Goal: Information Seeking & Learning: Learn about a topic

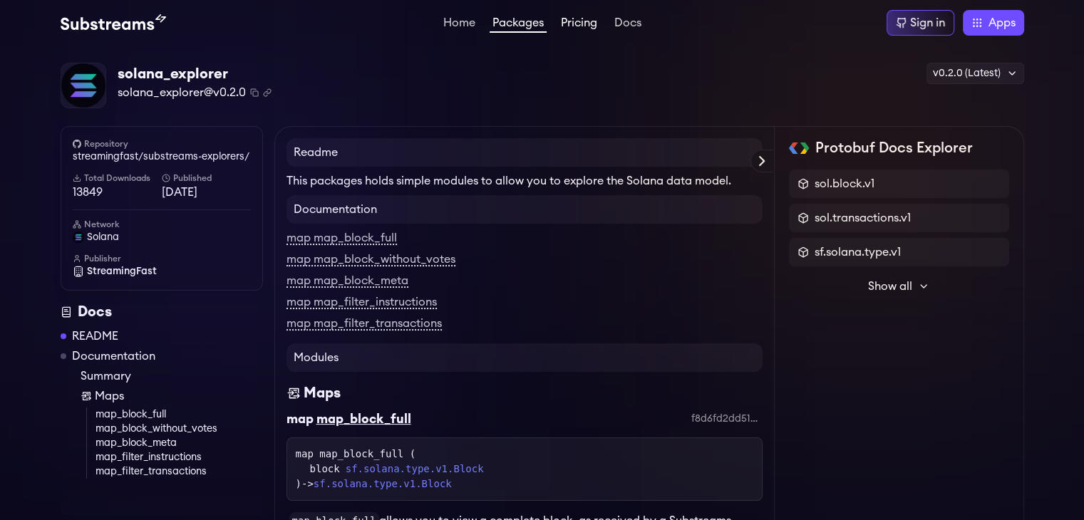
click at [592, 30] on link "Pricing" at bounding box center [579, 24] width 42 height 14
click at [120, 18] on img at bounding box center [113, 22] width 105 height 17
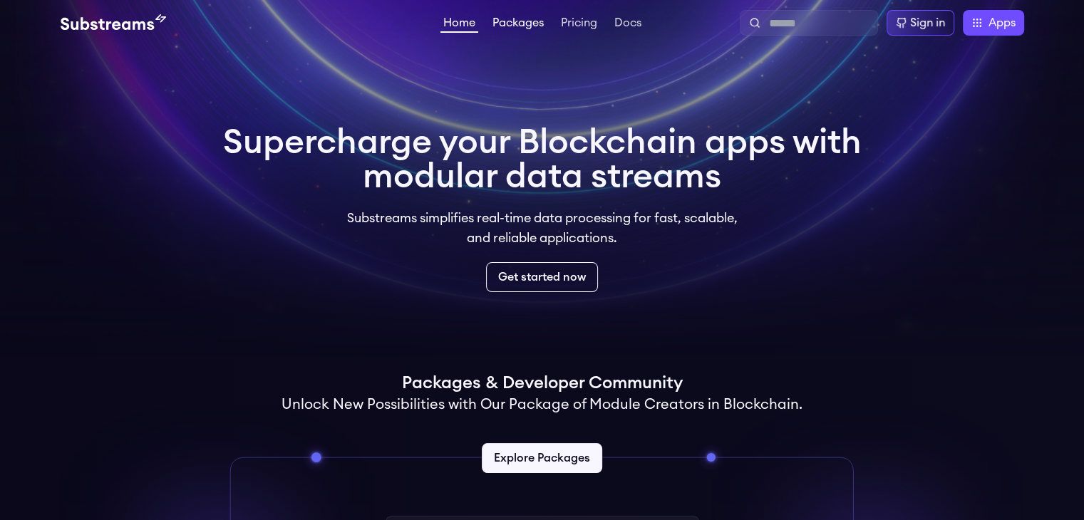
click at [516, 24] on link "Packages" at bounding box center [518, 24] width 57 height 14
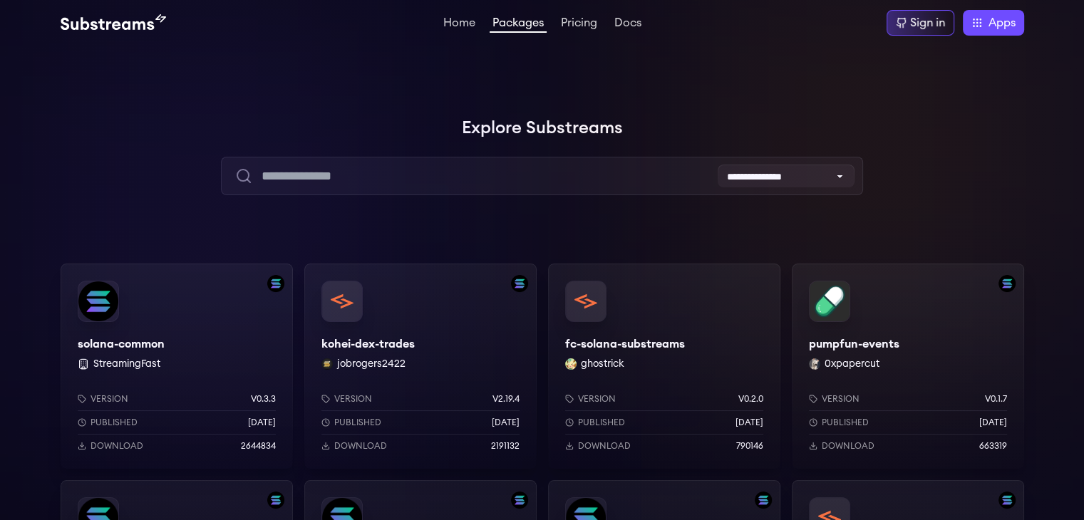
click at [821, 282] on div "pumpfun-events 0xpapercut Version v0.1.7 Published 10 months ago Download 663319" at bounding box center [908, 366] width 232 height 205
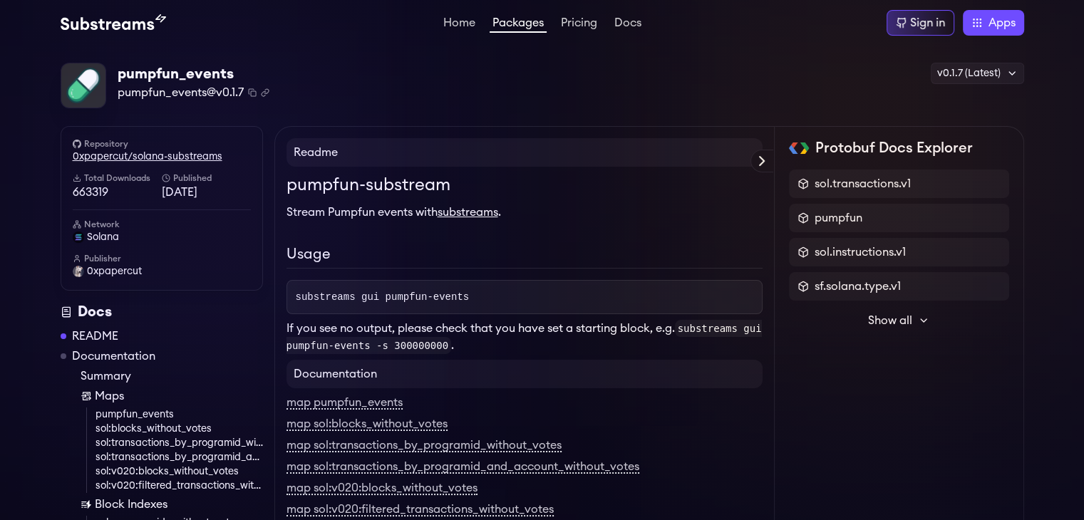
click at [171, 158] on link "0xpapercut/solana-substreams" at bounding box center [162, 157] width 178 height 14
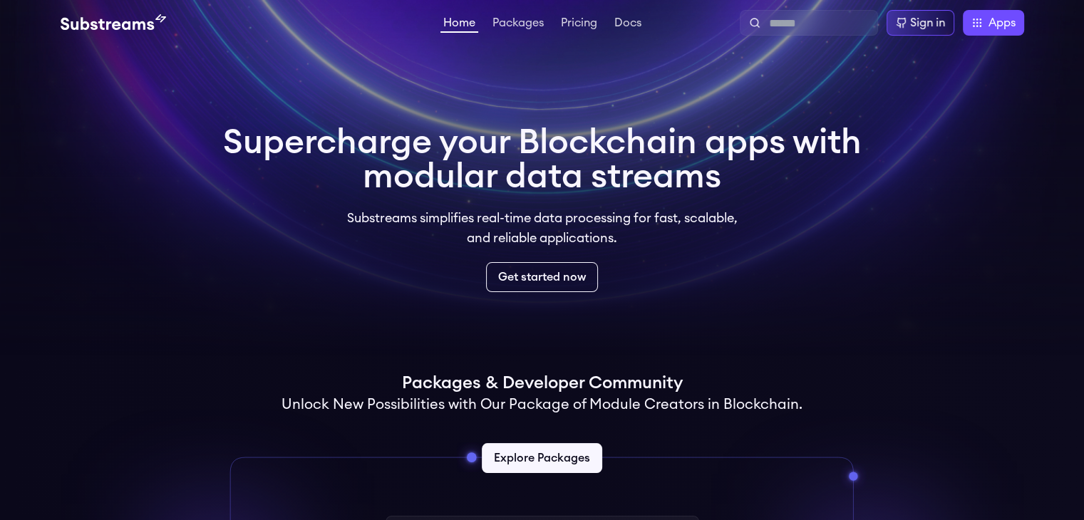
click at [522, 29] on link "Packages" at bounding box center [518, 24] width 57 height 14
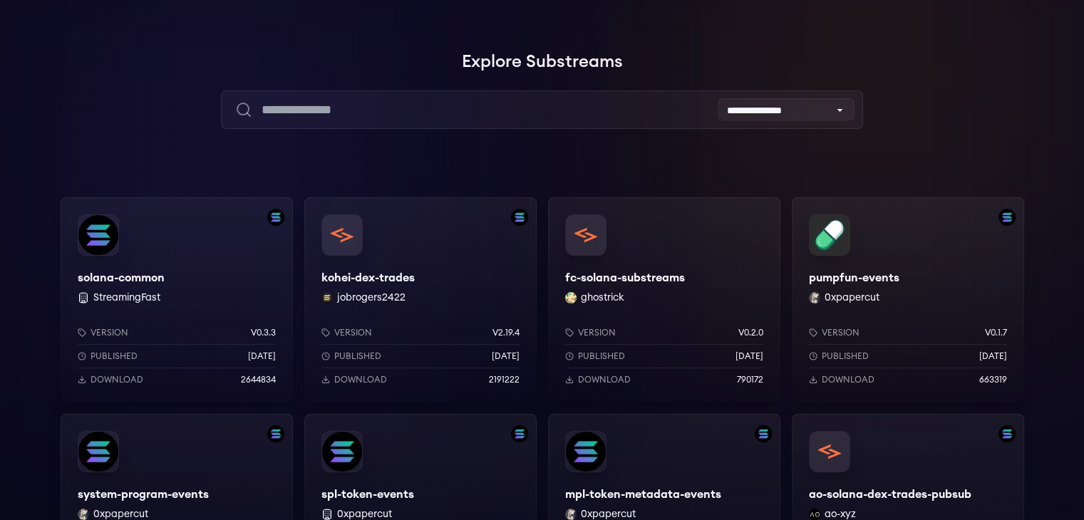
scroll to position [73, 0]
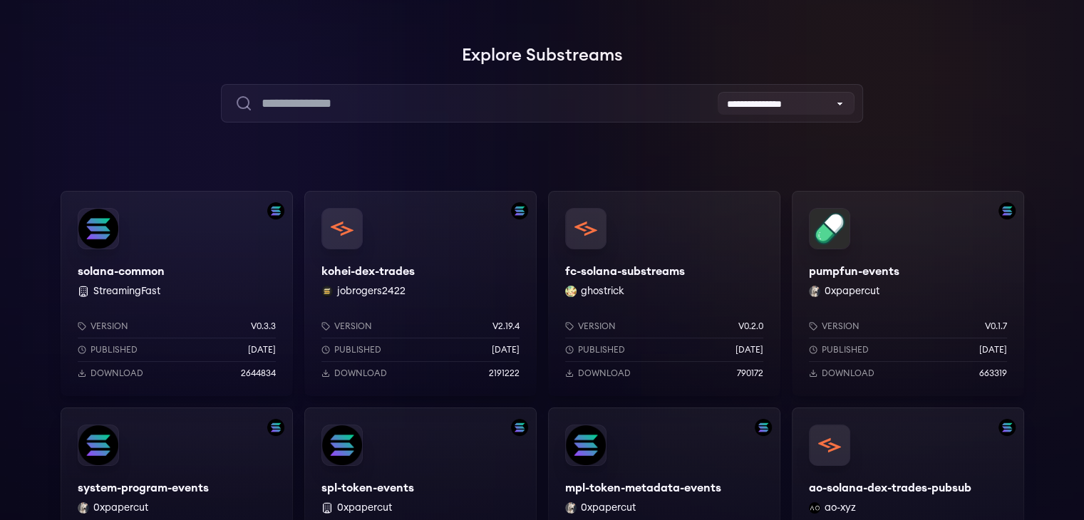
click at [834, 274] on div "pumpfun-events 0xpapercut Version v0.1.7 Published 10 months ago Download 663319" at bounding box center [908, 293] width 232 height 205
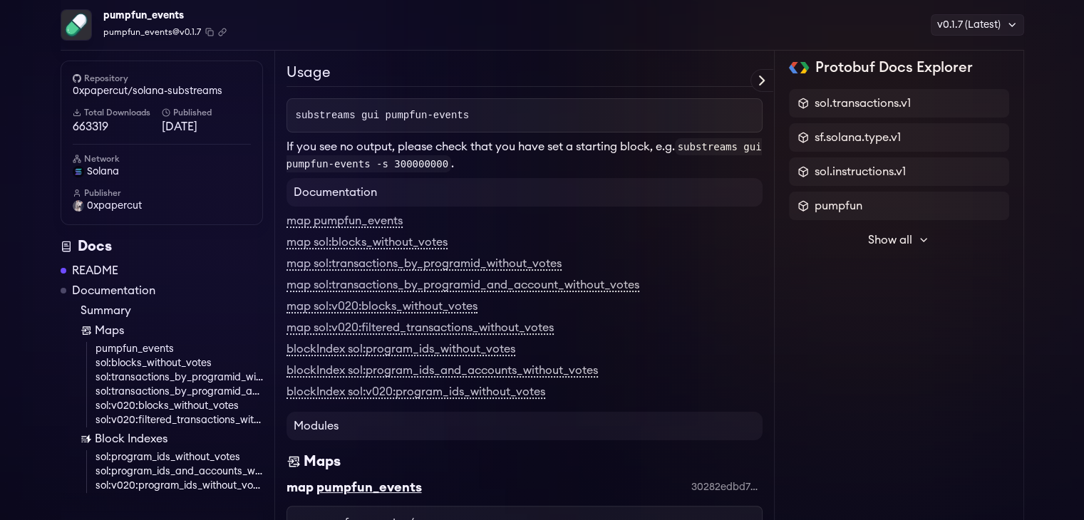
scroll to position [190, 0]
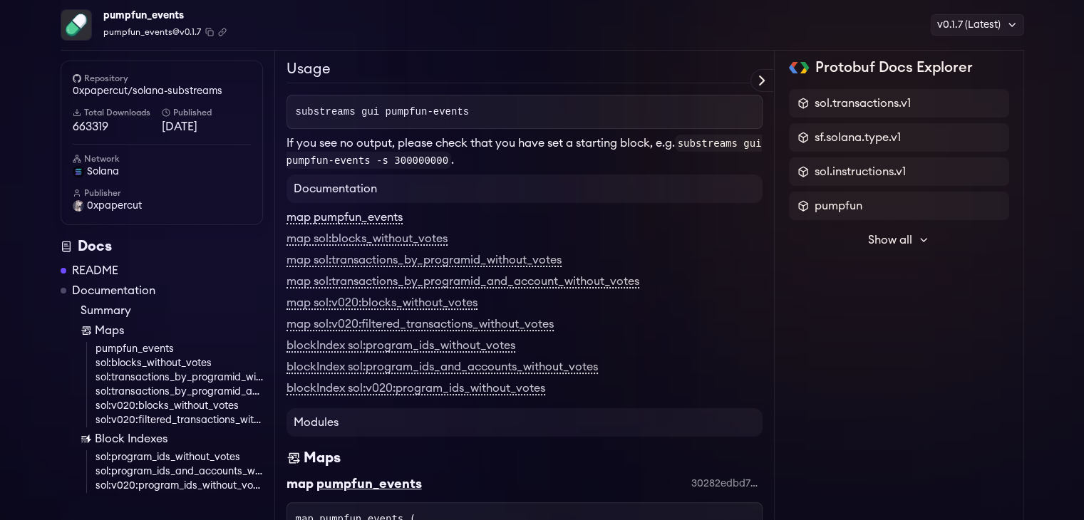
click at [359, 212] on link "map pumpfun_events" at bounding box center [345, 218] width 116 height 13
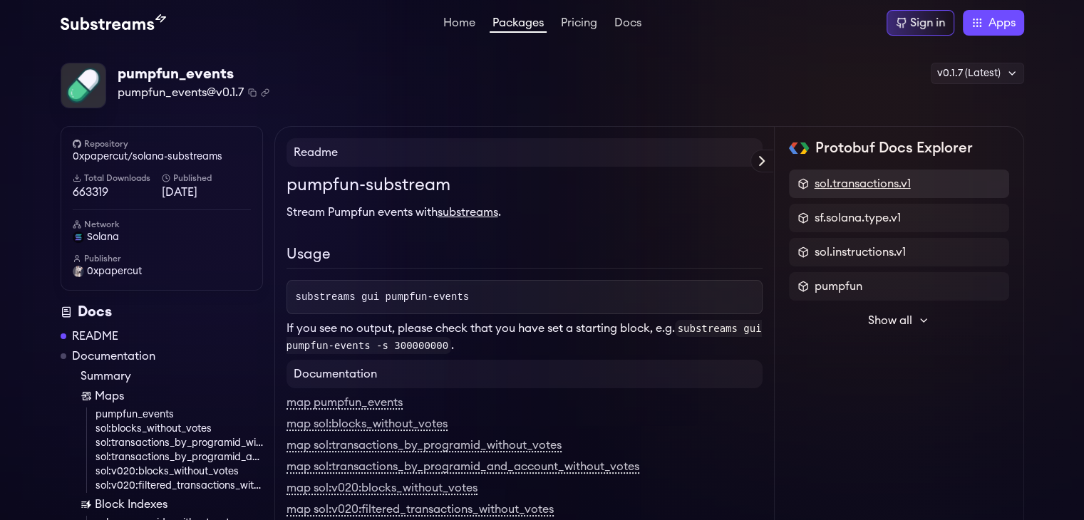
click at [882, 189] on span "sol.transactions.v1" at bounding box center [863, 183] width 96 height 17
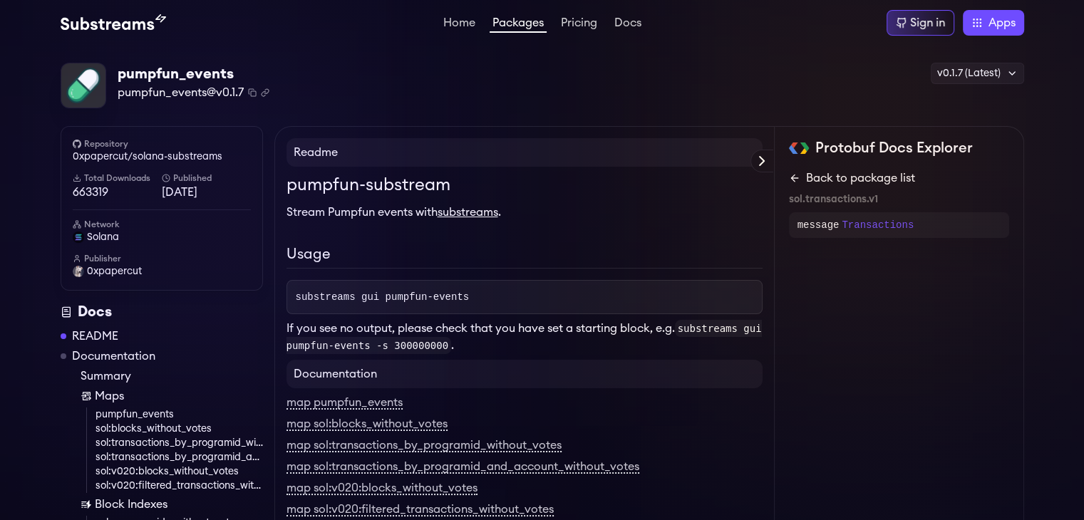
click at [870, 177] on link "Back to package list" at bounding box center [899, 178] width 220 height 17
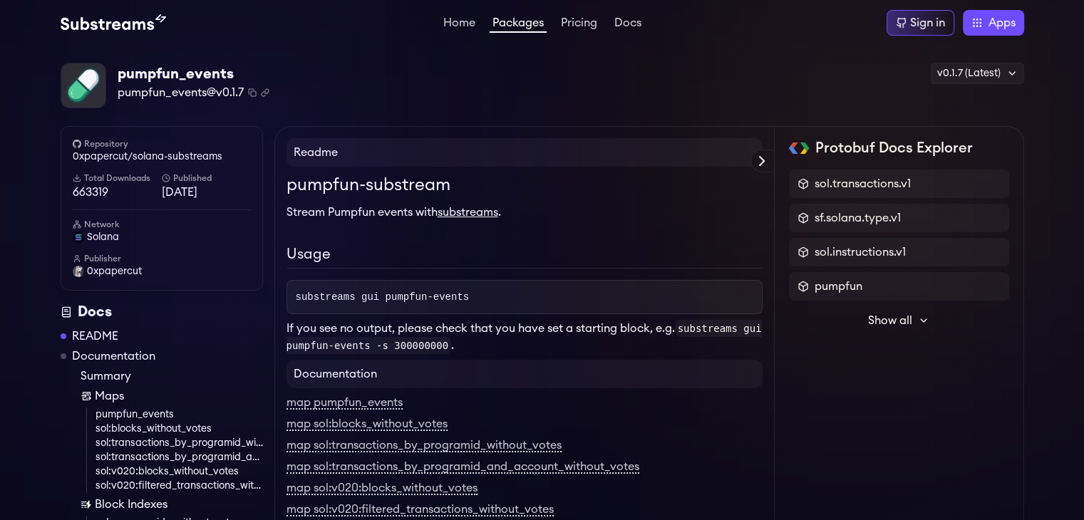
click at [911, 317] on span "Show all" at bounding box center [890, 320] width 44 height 17
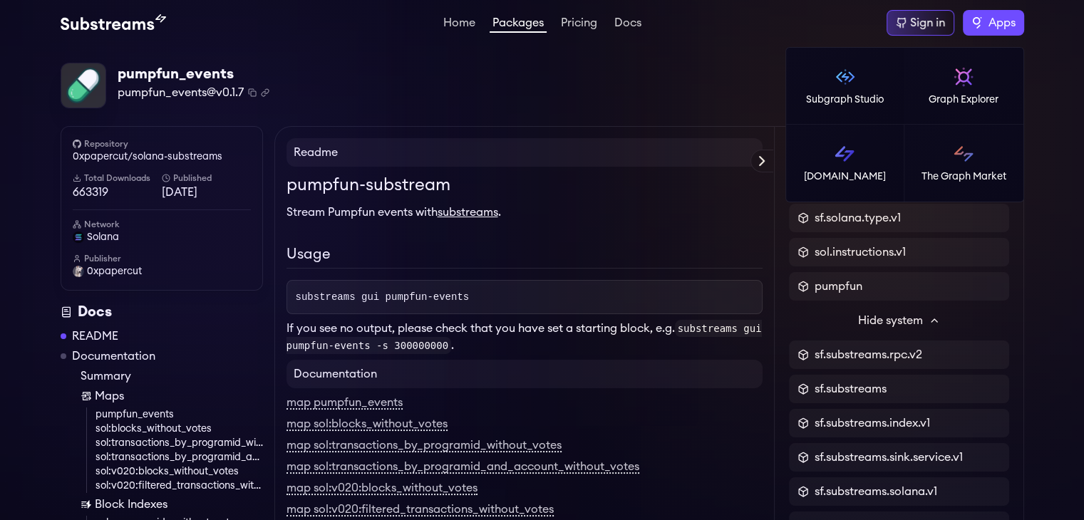
click at [989, 21] on span "Apps" at bounding box center [1002, 22] width 27 height 17
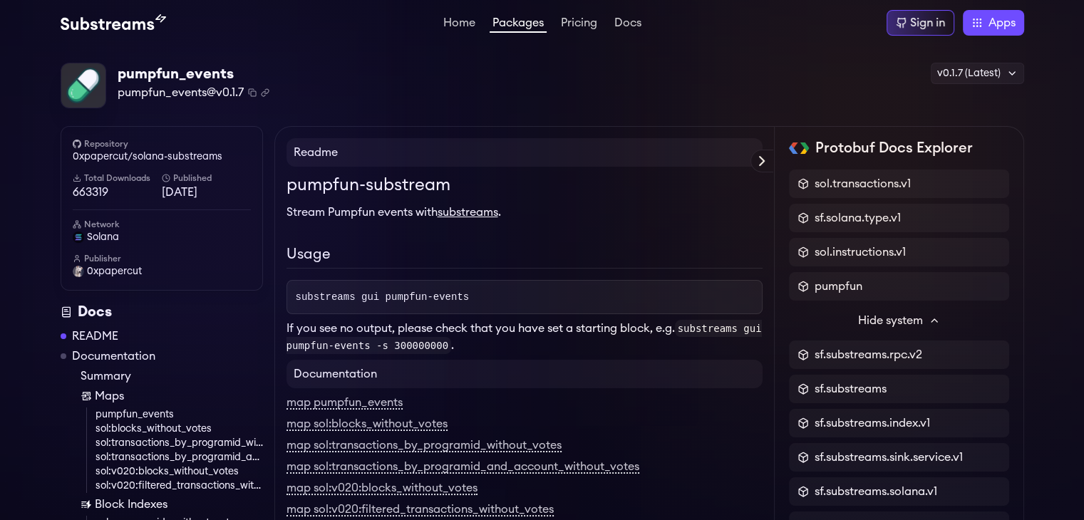
click at [751, 90] on div "pumpfun_events pumpfun_events@v0.1.7 Copied! Copied! v0.1.7 (Latest) v0.1.7 (La…" at bounding box center [543, 86] width 964 height 46
click at [576, 21] on link "Pricing" at bounding box center [579, 24] width 42 height 14
